Goal: Task Accomplishment & Management: Manage account settings

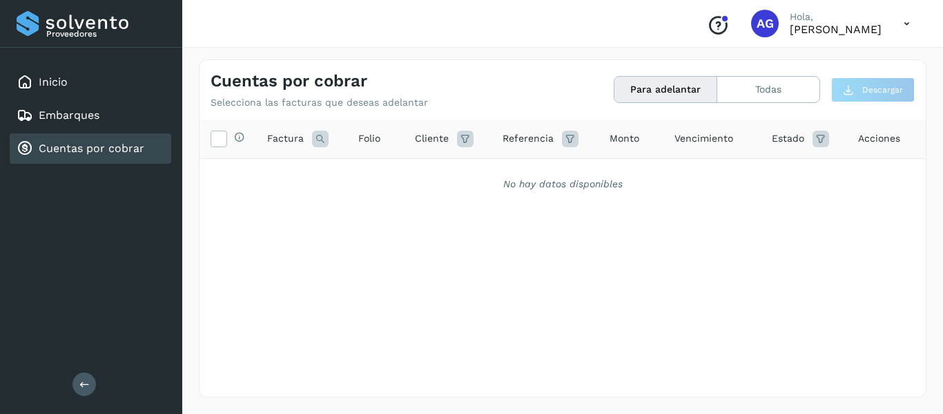
click at [760, 104] on div "Cuentas por cobrar Selecciona las facturas que deseas adelantar Para adelantar …" at bounding box center [563, 84] width 726 height 48
click at [742, 90] on button "Todas" at bounding box center [768, 90] width 102 height 26
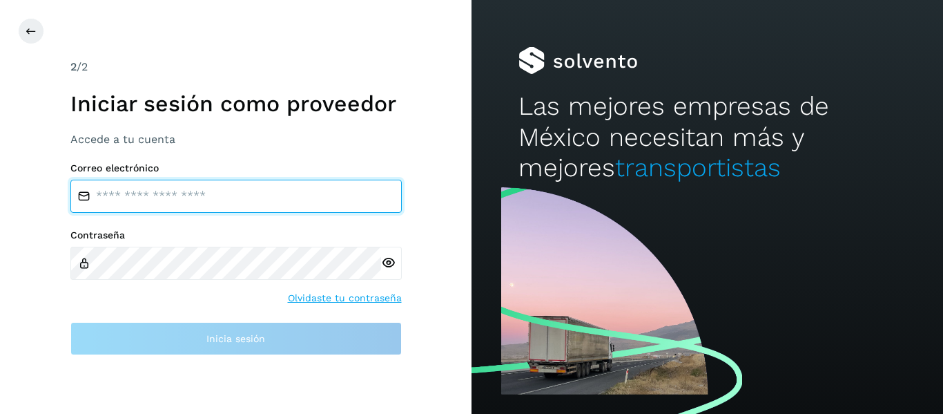
click at [221, 204] on input "email" at bounding box center [235, 196] width 331 height 33
type input "**********"
